Goal: Find specific page/section: Find specific page/section

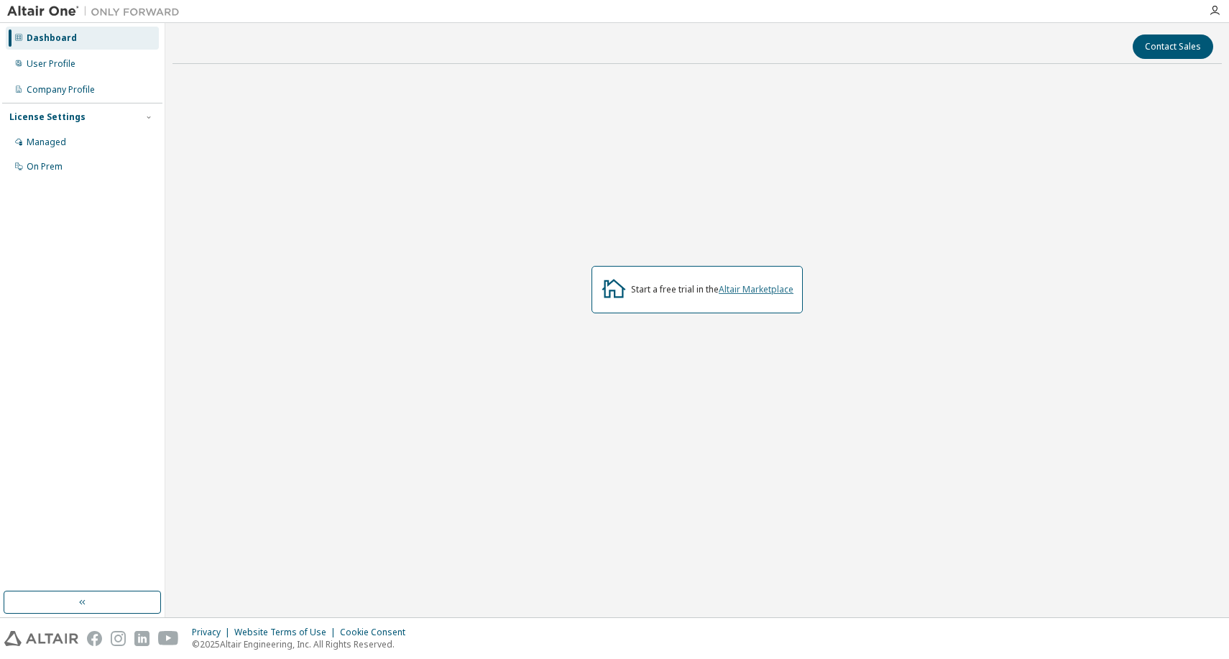
click at [740, 290] on link "Altair Marketplace" at bounding box center [756, 289] width 75 height 12
